Goal: Transaction & Acquisition: Purchase product/service

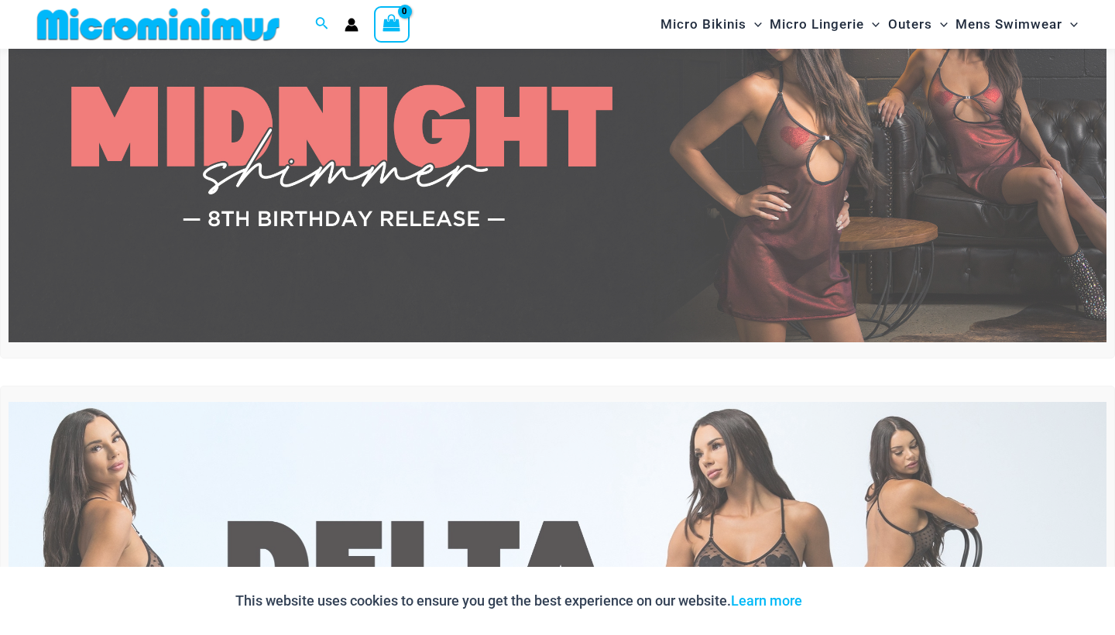
scroll to position [496, 0]
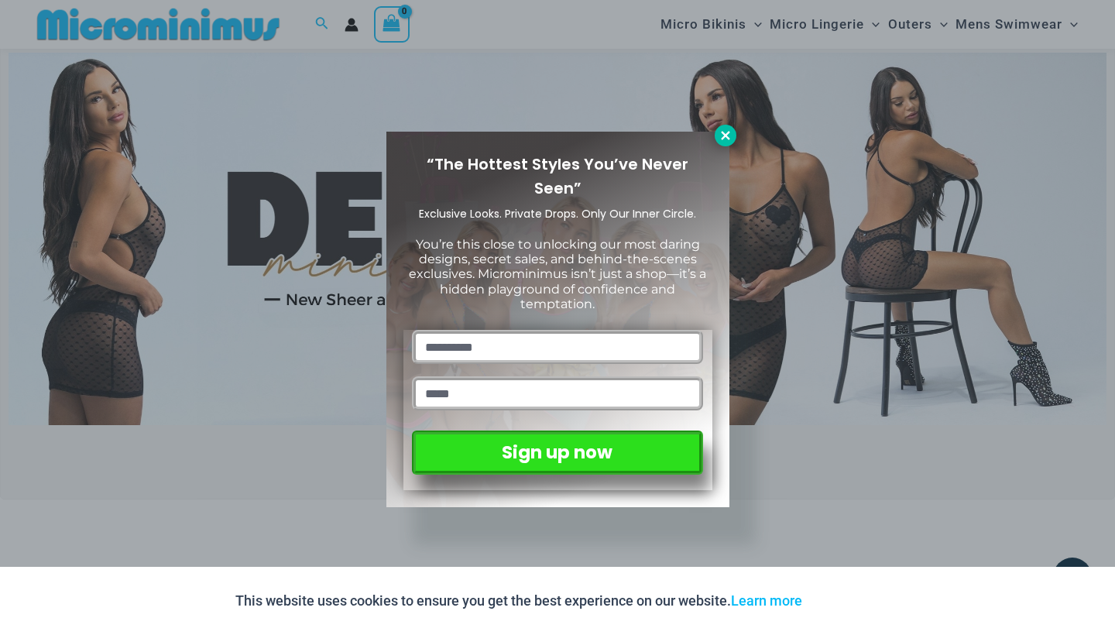
click at [728, 133] on icon at bounding box center [725, 135] width 9 height 9
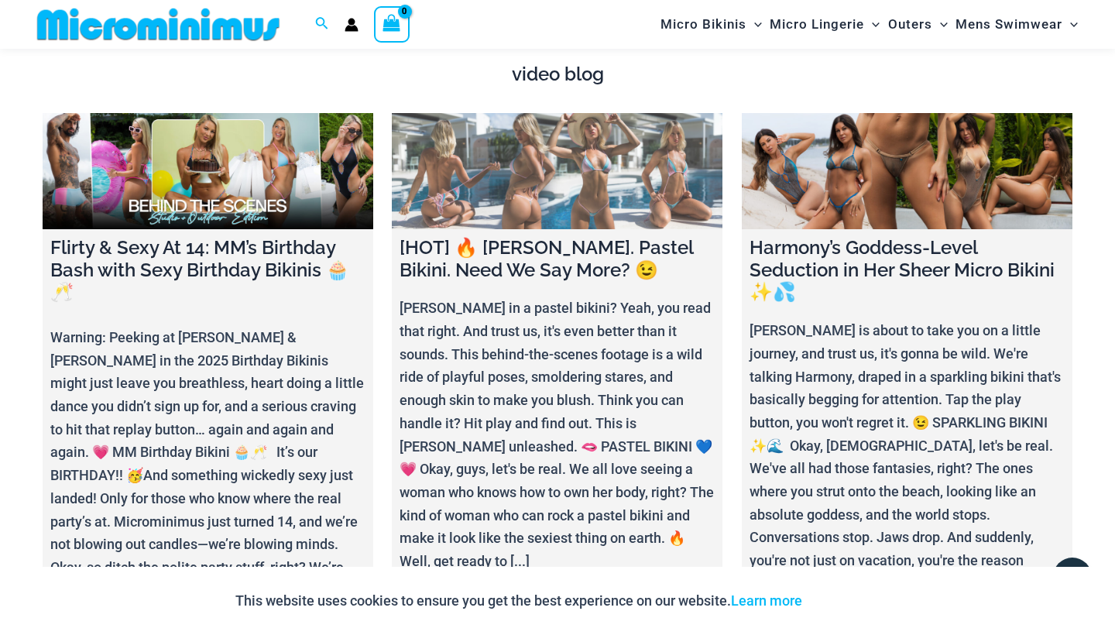
scroll to position [5362, 0]
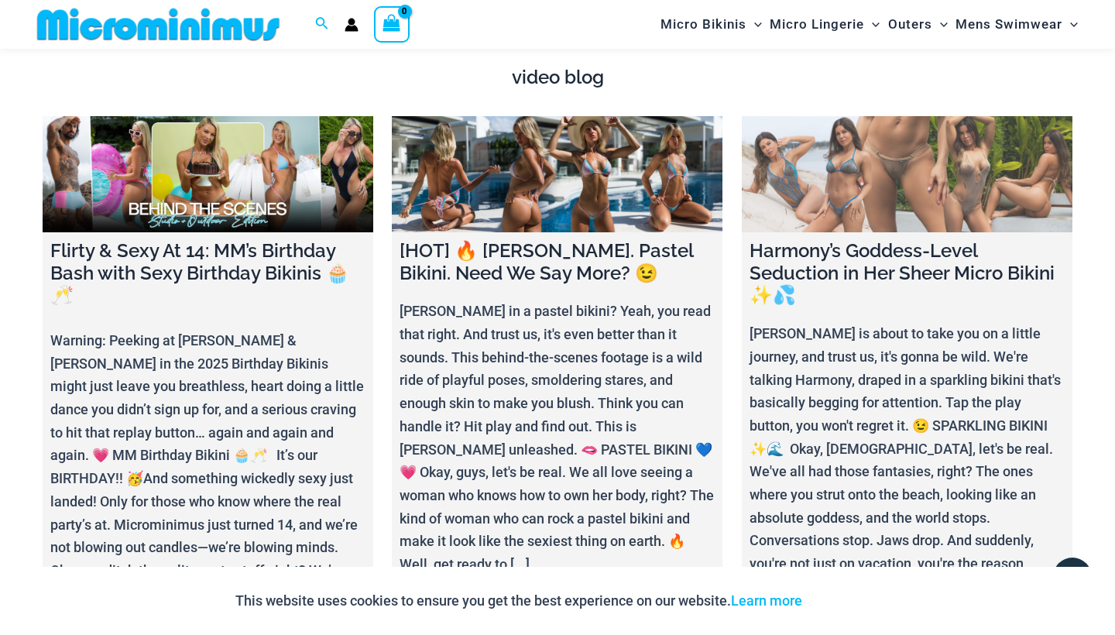
click at [847, 181] on link at bounding box center [907, 174] width 331 height 116
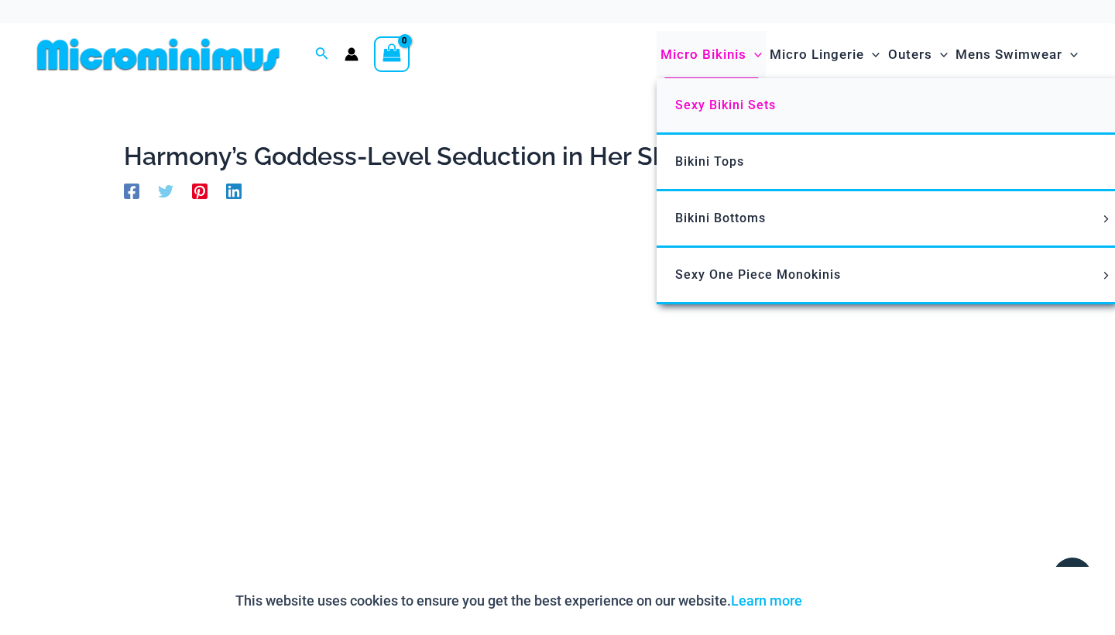
click at [750, 110] on span "Sexy Bikini Sets" at bounding box center [725, 105] width 101 height 15
click at [687, 55] on span "Micro Bikinis" at bounding box center [704, 54] width 86 height 39
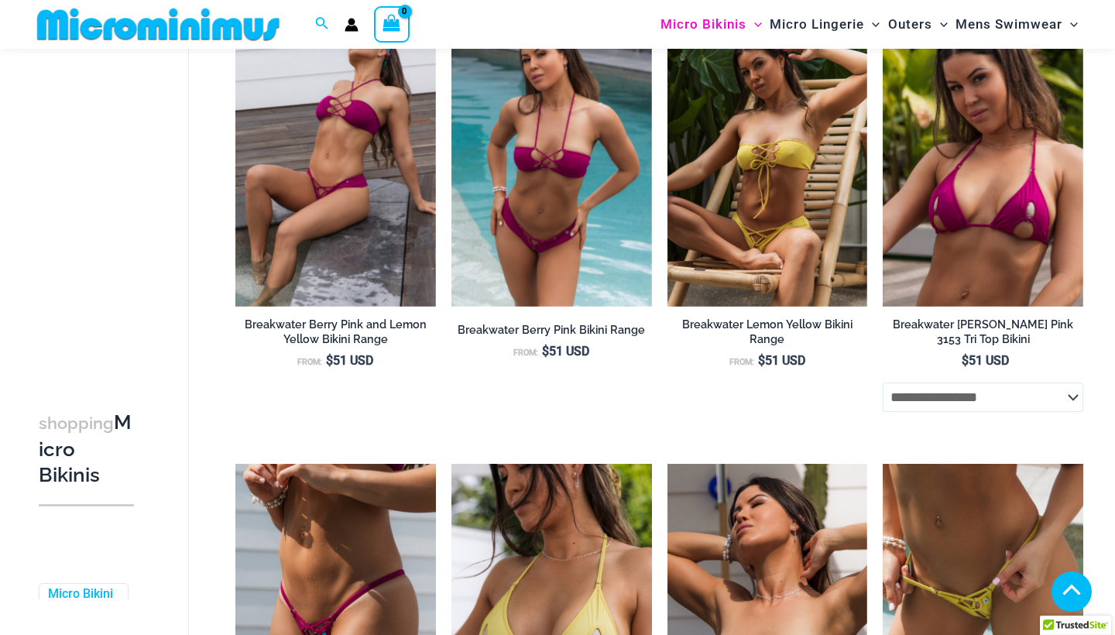
scroll to position [3624, 0]
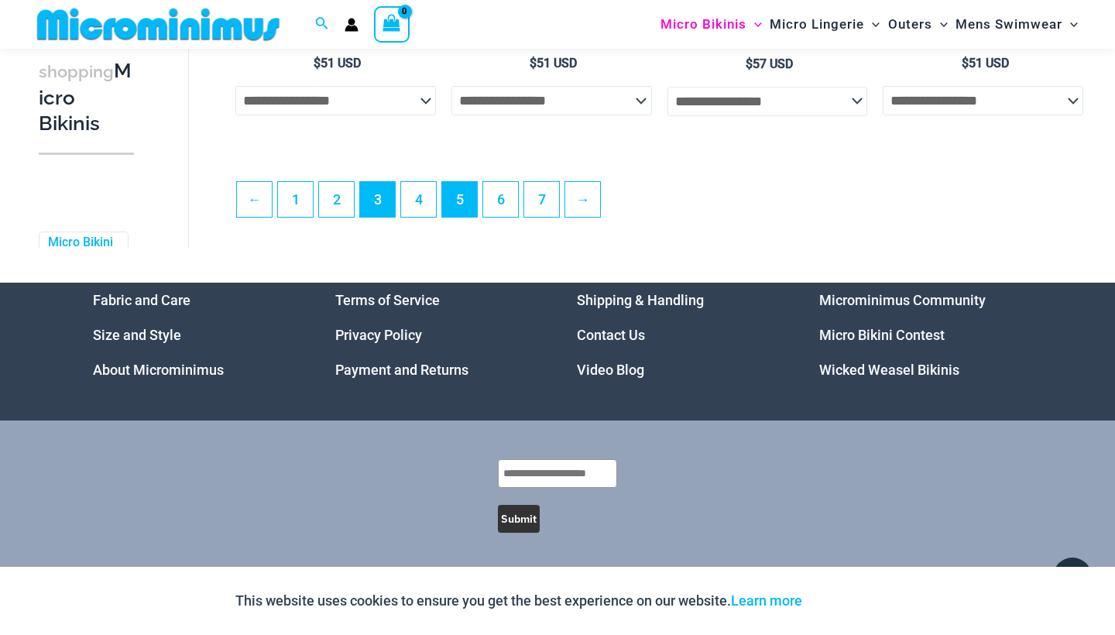
click at [394, 188] on link "3" at bounding box center [377, 199] width 35 height 35
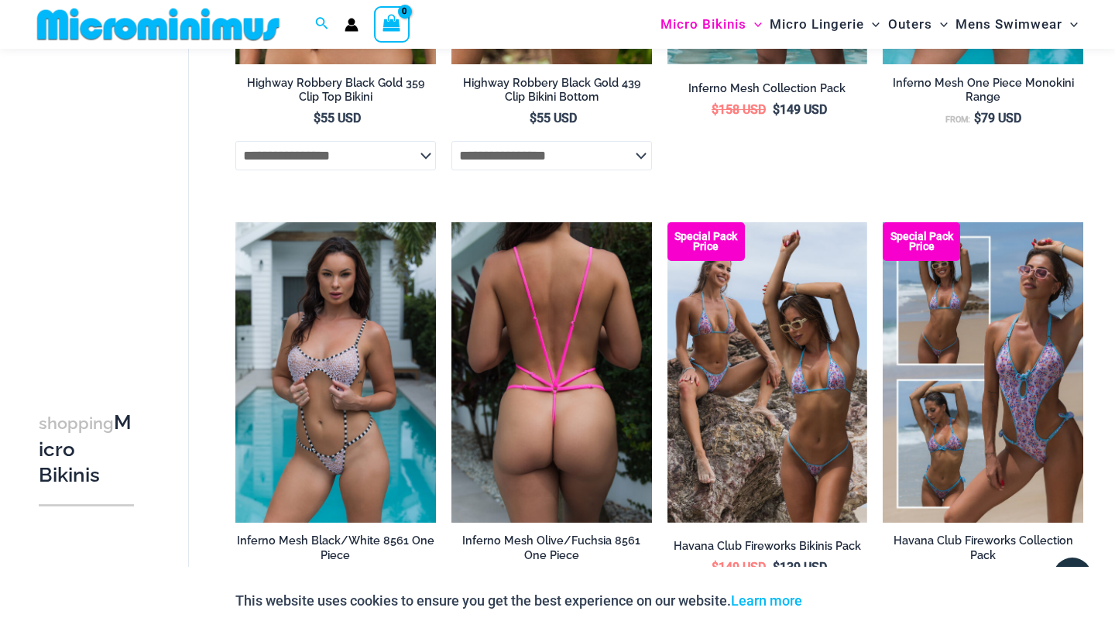
scroll to position [3498, 0]
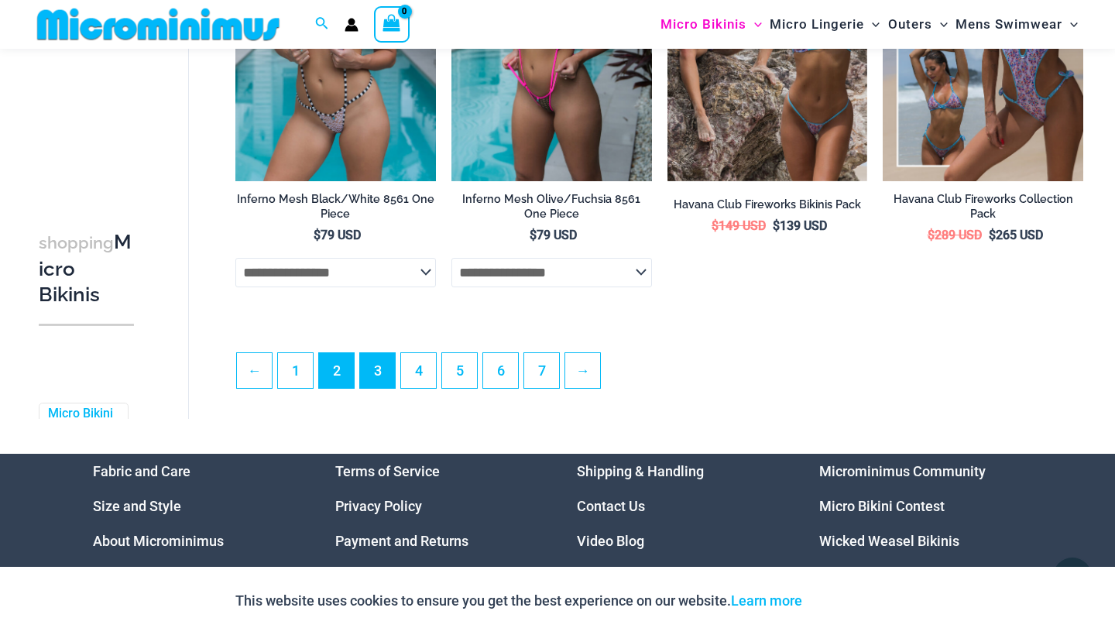
click at [341, 369] on link "2" at bounding box center [336, 370] width 35 height 35
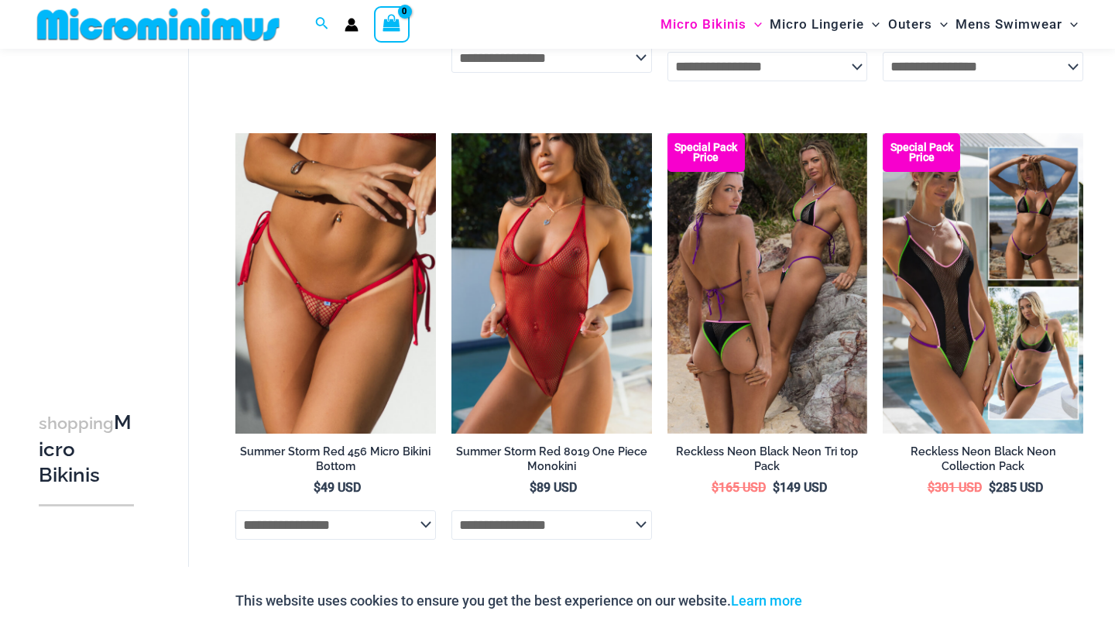
scroll to position [3485, 0]
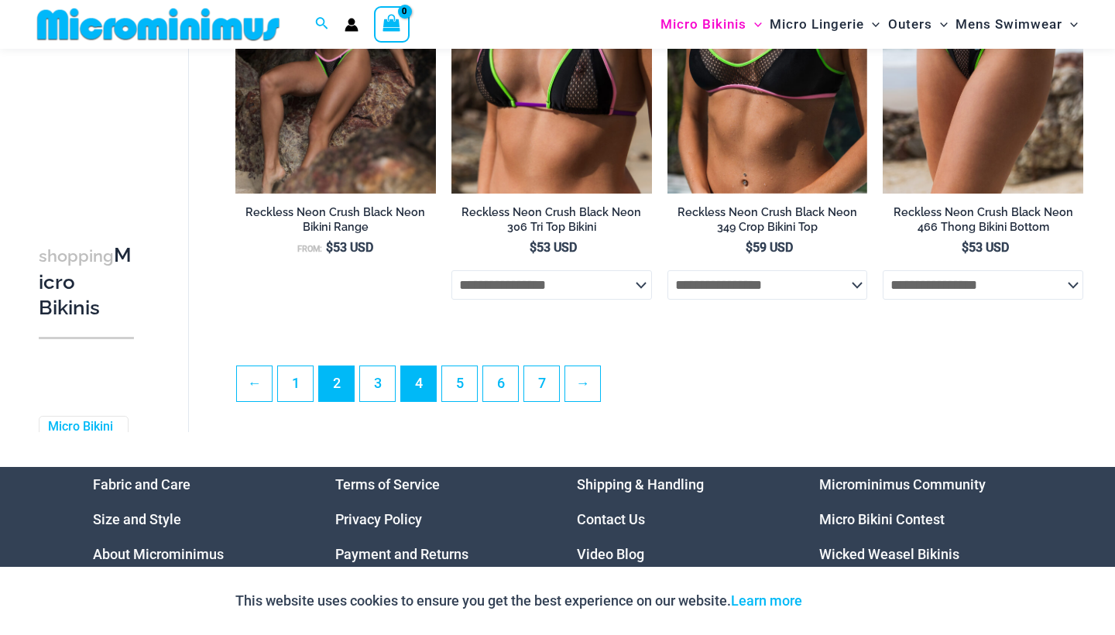
click at [411, 386] on link "4" at bounding box center [418, 383] width 35 height 35
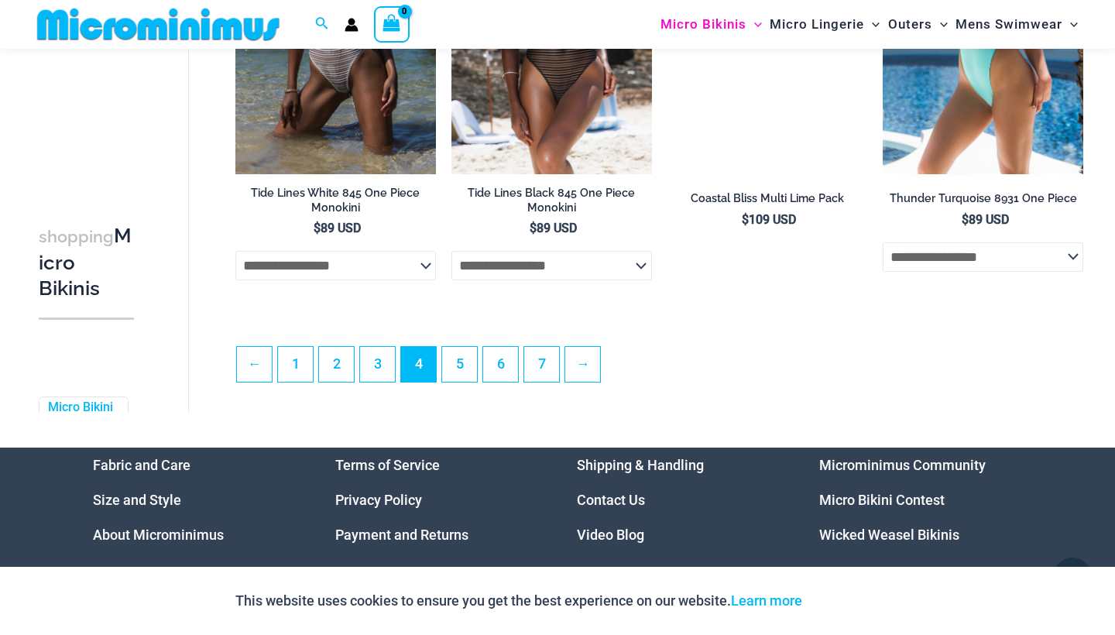
scroll to position [3533, 0]
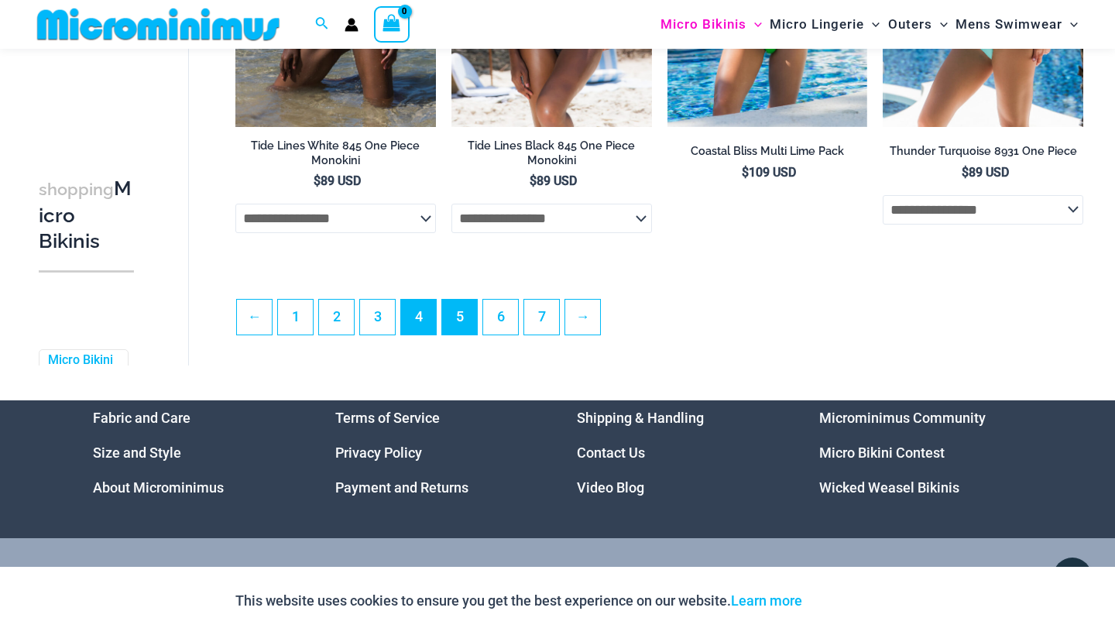
click at [475, 321] on link "5" at bounding box center [459, 317] width 35 height 35
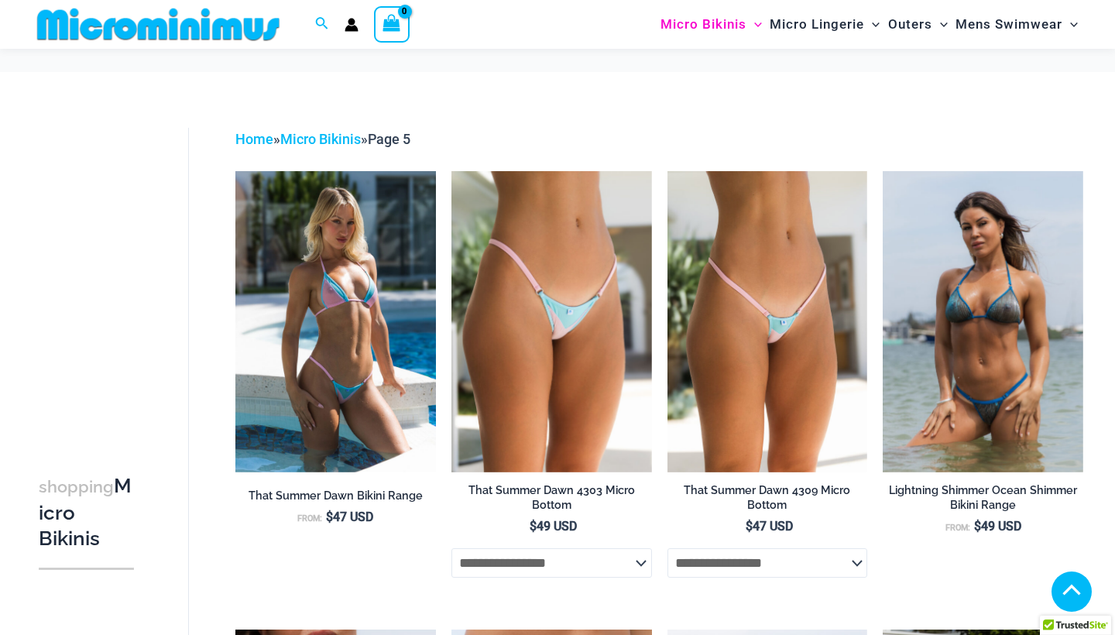
scroll to position [336, 0]
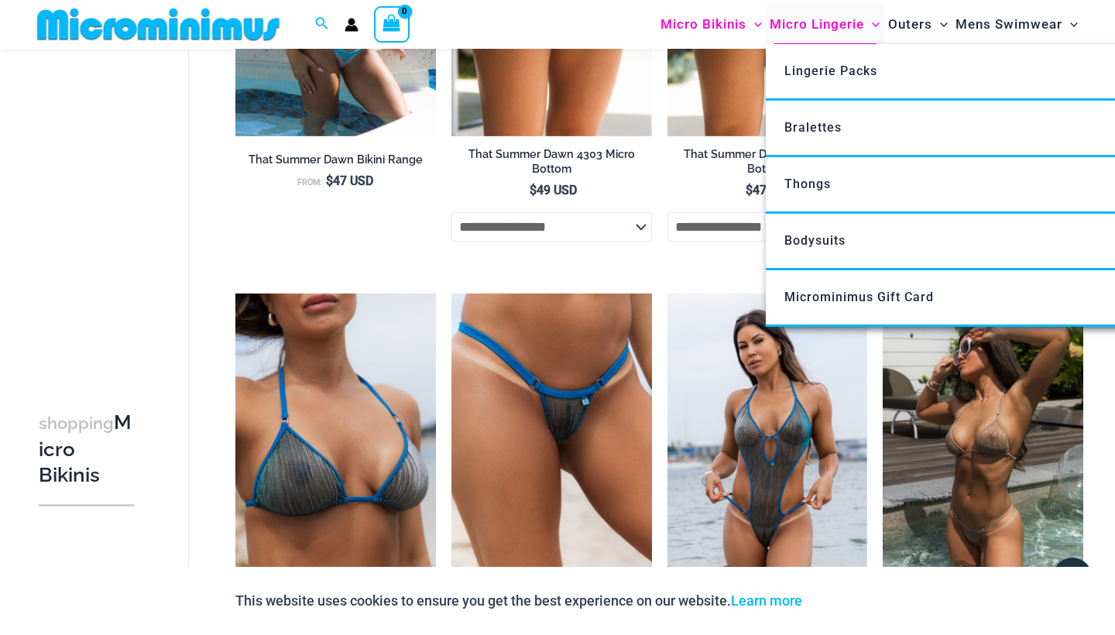
click at [852, 23] on span "Micro Lingerie" at bounding box center [817, 24] width 94 height 39
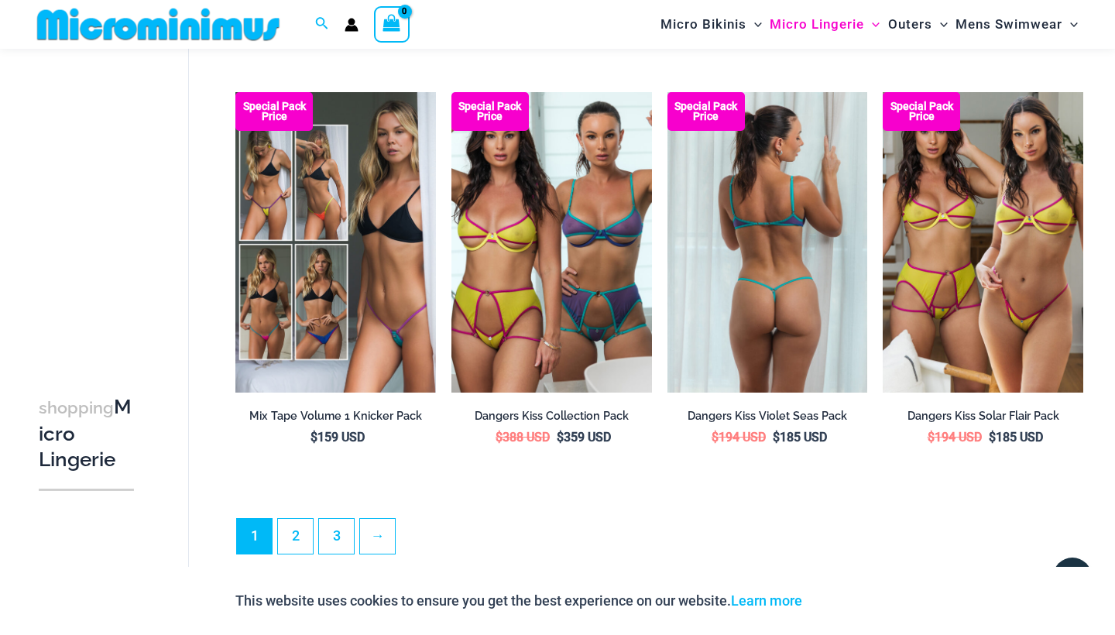
scroll to position [3354, 0]
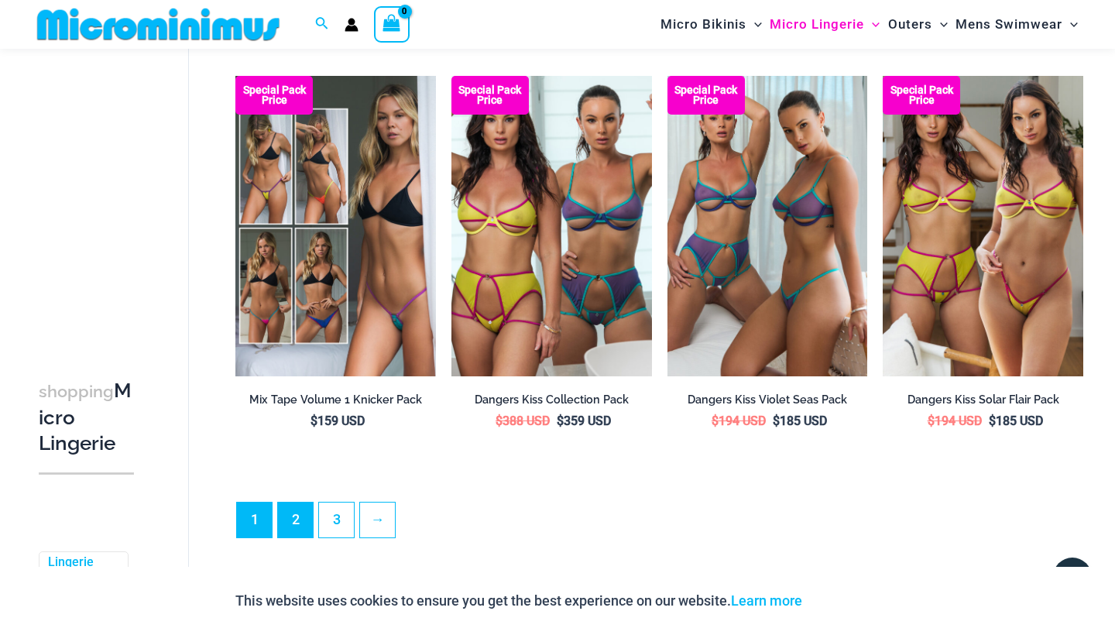
click at [307, 503] on link "2" at bounding box center [295, 520] width 35 height 35
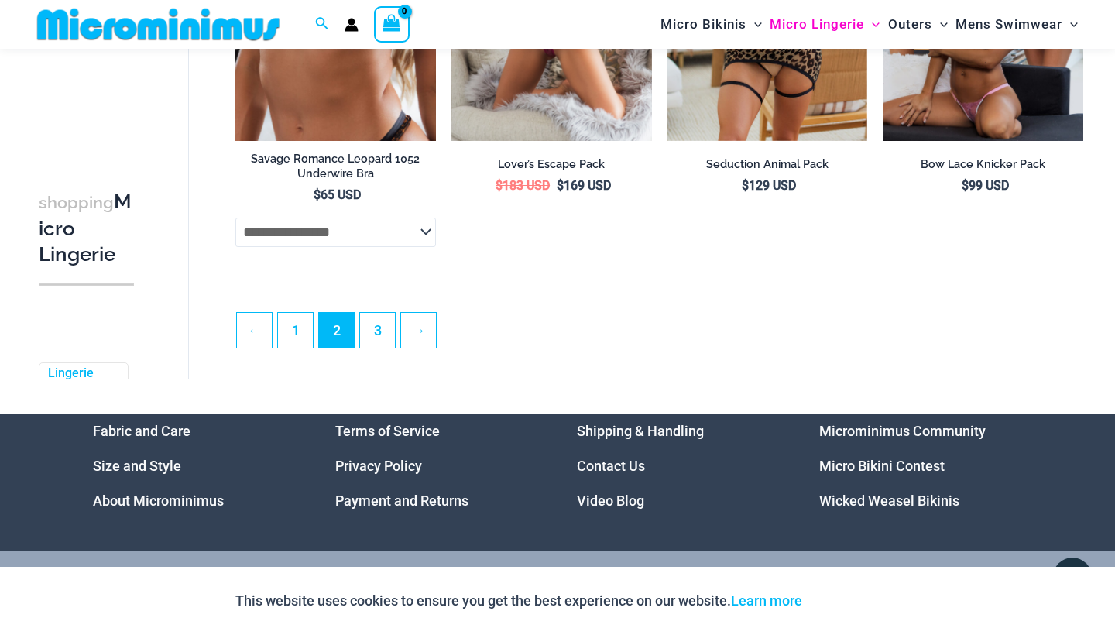
scroll to position [3519, 0]
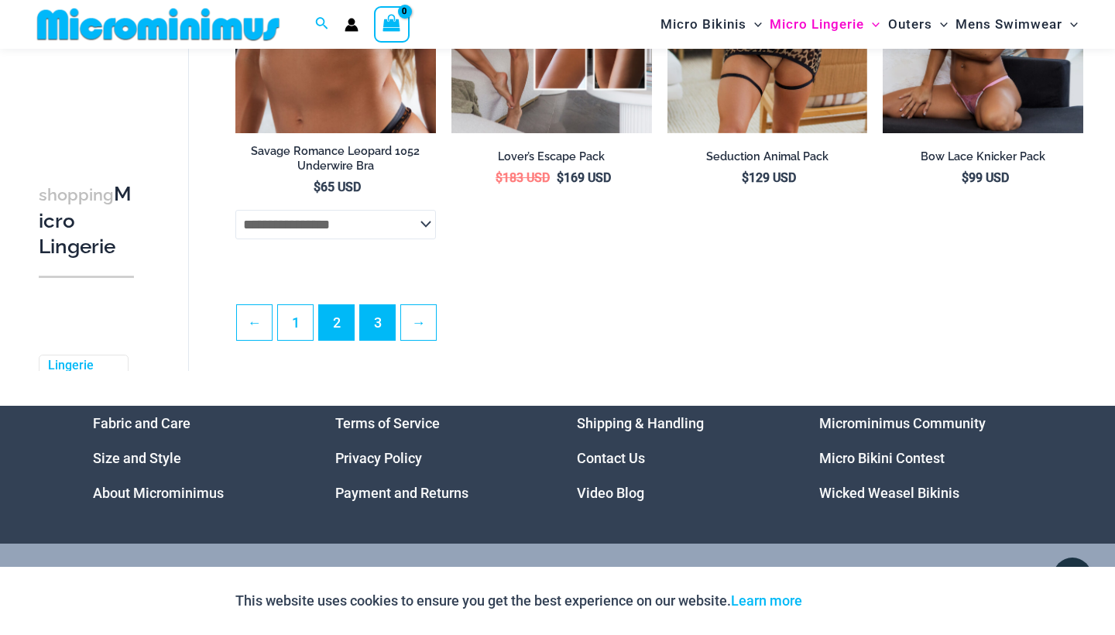
click at [386, 323] on link "3" at bounding box center [377, 322] width 35 height 35
